Goal: Task Accomplishment & Management: Use online tool/utility

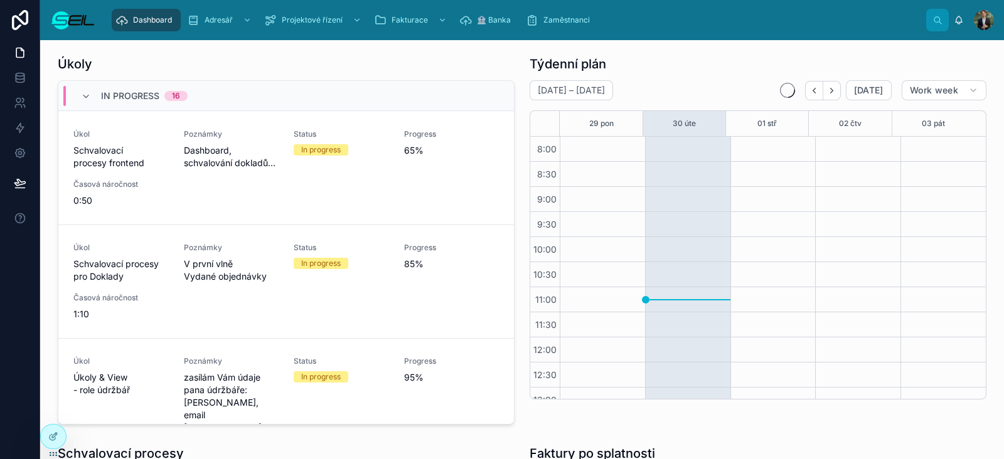
scroll to position [239, 0]
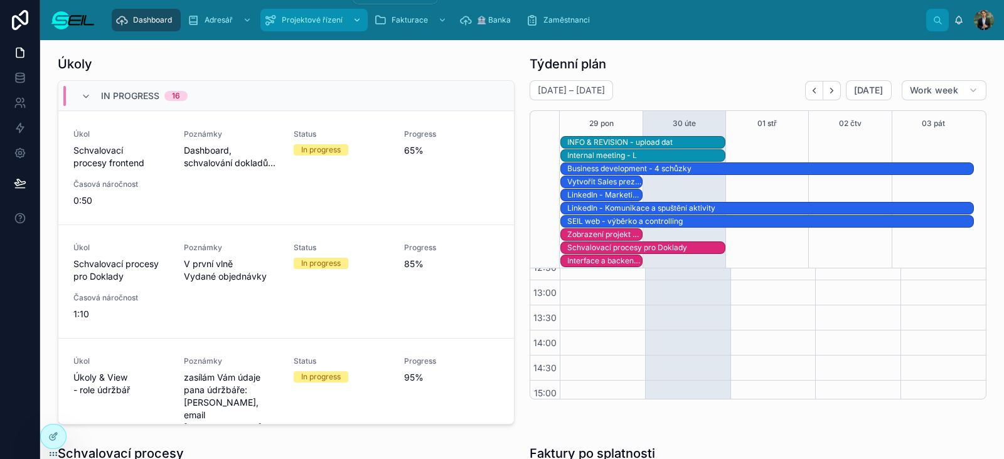
drag, startPoint x: 0, startPoint y: 0, endPoint x: 279, endPoint y: 23, distance: 279.7
click at [279, 23] on div "Projektové řízení" at bounding box center [314, 20] width 100 height 20
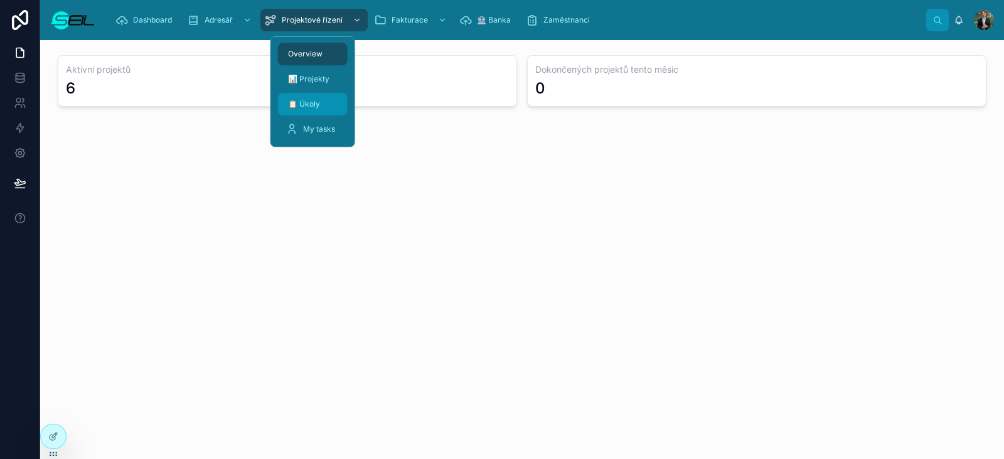
click at [317, 107] on span "📋 Úkoly" at bounding box center [304, 104] width 32 height 10
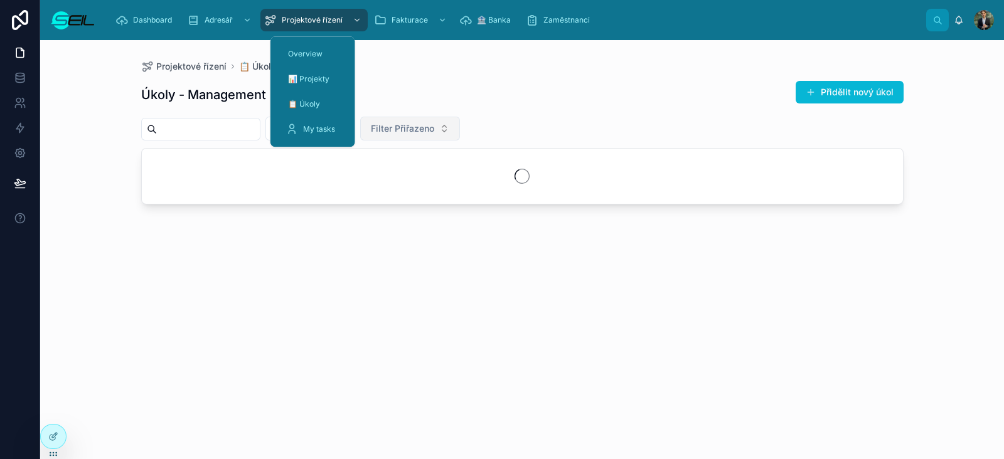
click at [434, 127] on span "Filter Přiřazeno" at bounding box center [402, 128] width 63 height 13
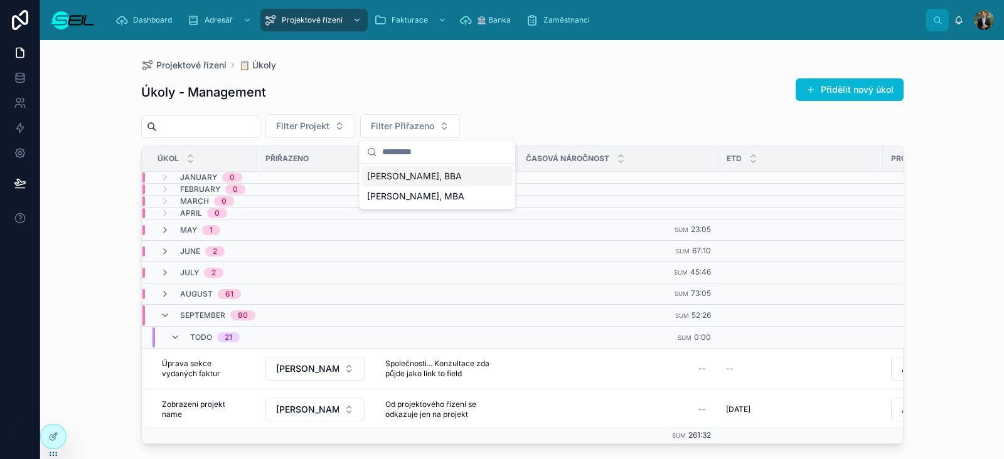
click at [431, 177] on span "[PERSON_NAME], BBA" at bounding box center [414, 176] width 95 height 13
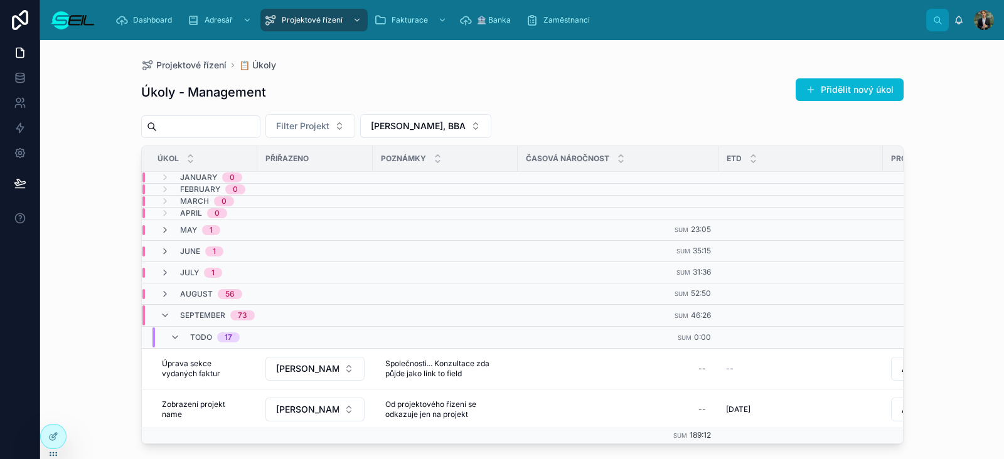
click at [534, 97] on div "Úkoly - Management Přidělit nový úkol" at bounding box center [522, 92] width 763 height 29
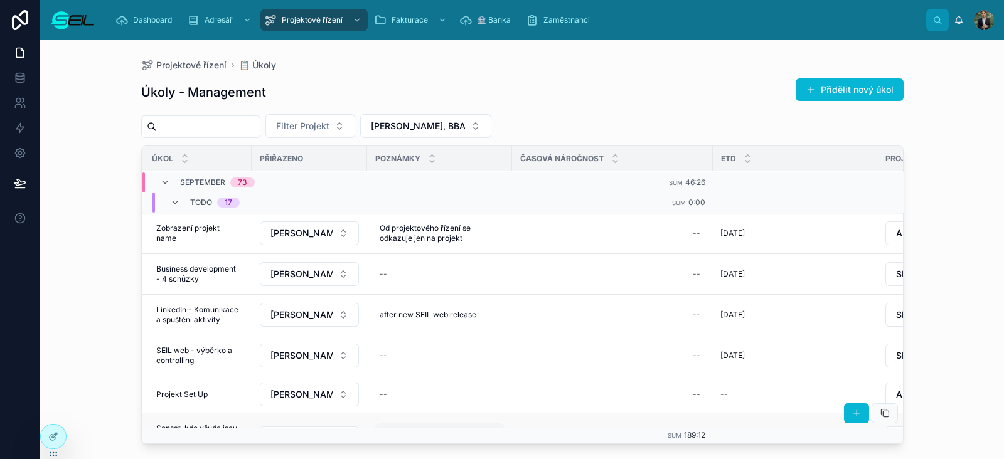
scroll to position [173, 0]
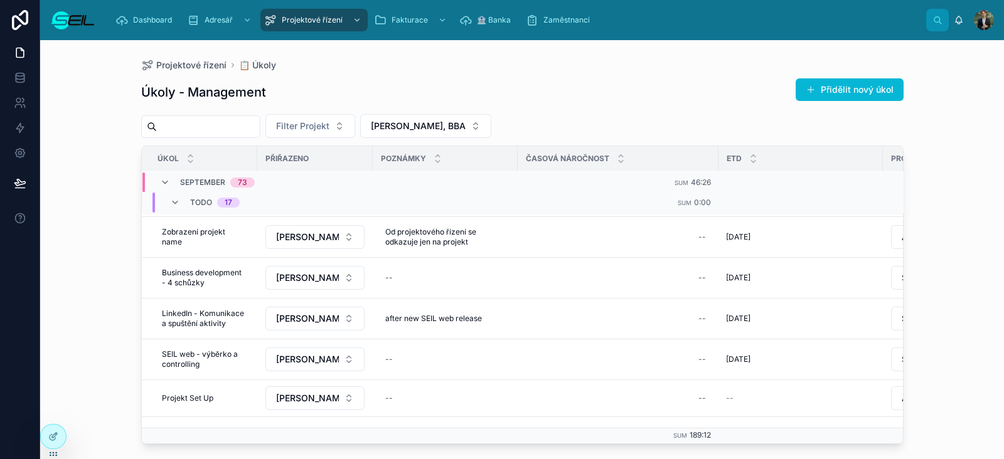
click at [581, 124] on div "Filter Projekt [PERSON_NAME], BBA" at bounding box center [522, 126] width 763 height 24
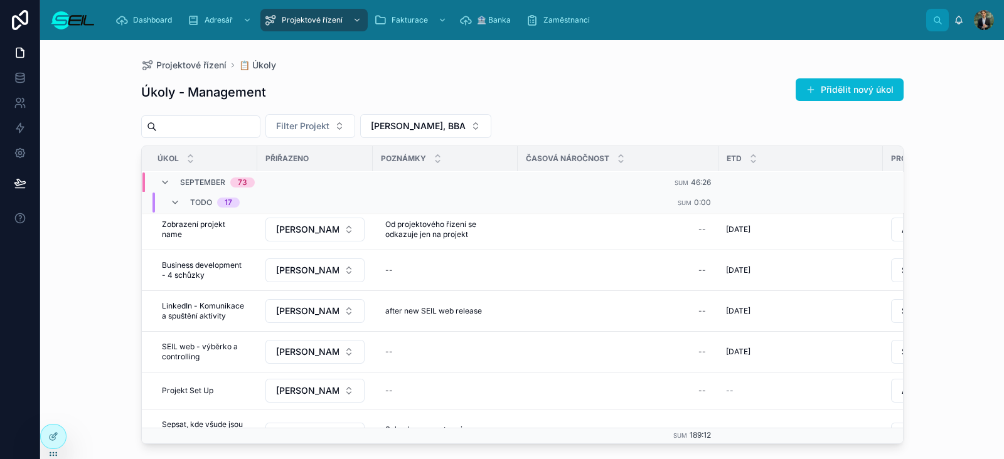
scroll to position [186, 0]
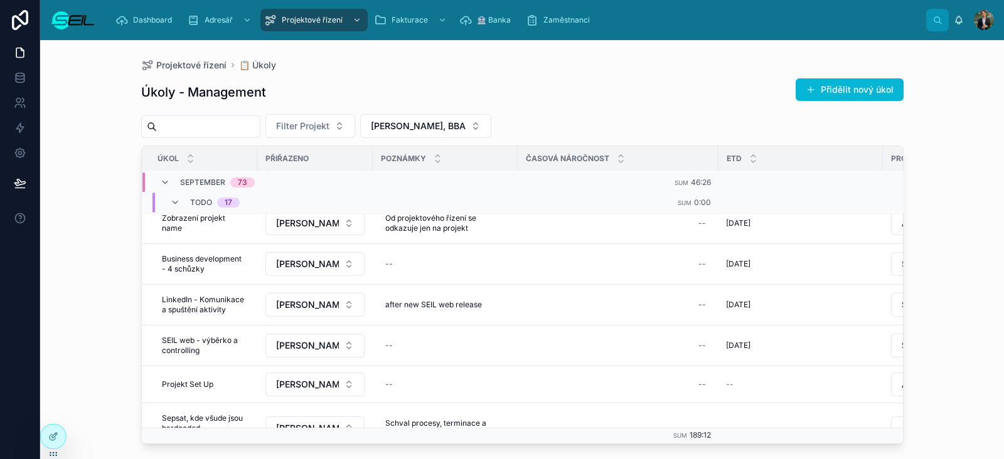
click at [634, 80] on div "Úkoly - Management Přidělit nový úkol" at bounding box center [522, 92] width 763 height 29
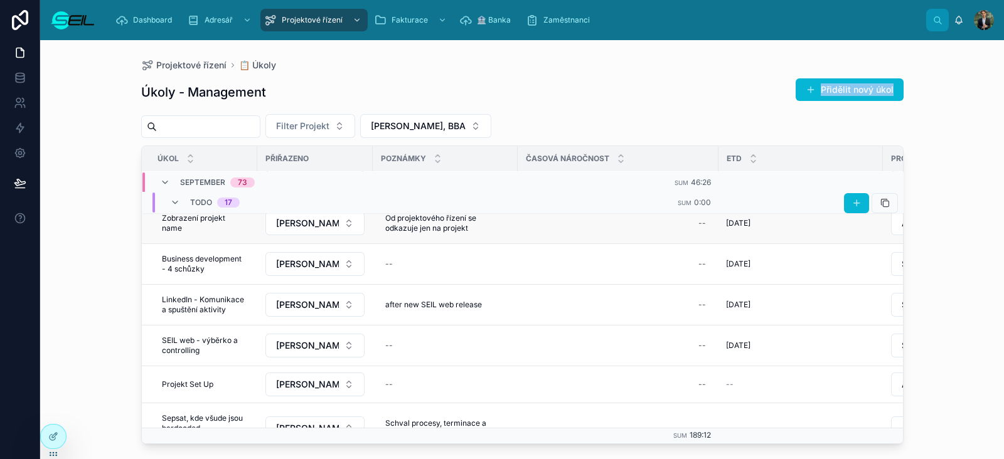
scroll to position [72, 0]
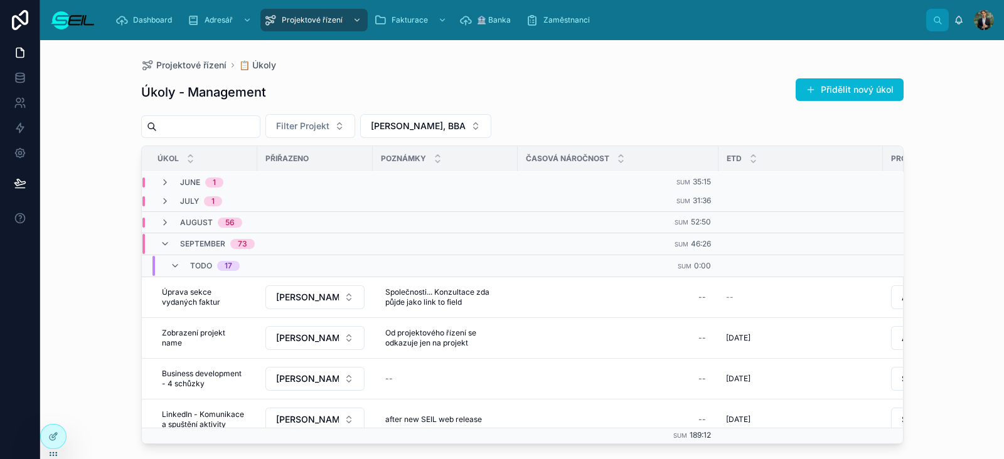
click at [690, 75] on div "Úkoly - Management Přidělit nový úkol Filter Projekt [PERSON_NAME], BBA Úkol Př…" at bounding box center [522, 257] width 763 height 374
click at [385, 73] on div "Úkoly - Management Přidělit nový úkol Filter Projekt [PERSON_NAME], BBA Úkol Př…" at bounding box center [522, 257] width 763 height 374
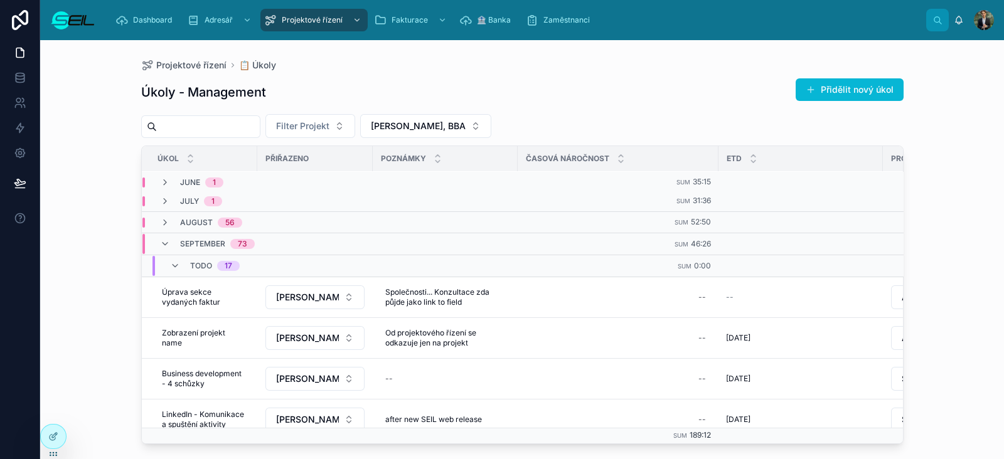
click at [489, 67] on div "Projektové řízení 📋 Úkoly" at bounding box center [522, 65] width 763 height 10
